Goal: Information Seeking & Learning: Learn about a topic

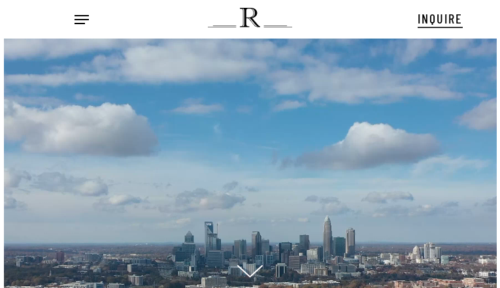
scroll to position [13, 16]
